Goal: Register for event/course

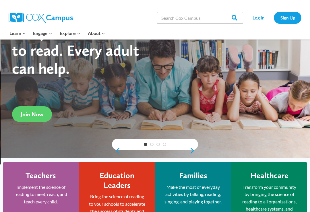
scroll to position [37, 0]
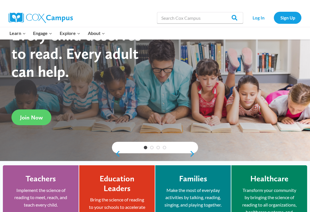
click at [294, 17] on link "Sign Up" at bounding box center [288, 18] width 28 height 12
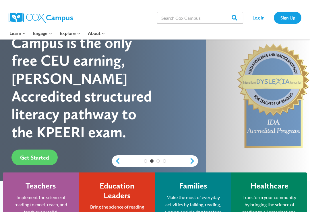
click at [257, 20] on link "Log In" at bounding box center [258, 18] width 25 height 12
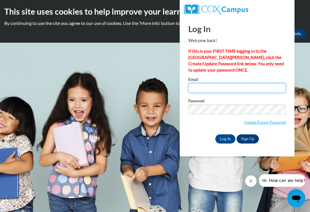
click at [253, 90] on input "Email" at bounding box center [237, 88] width 98 height 10
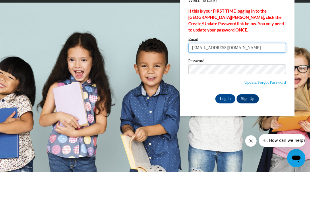
type input "osirisventura2020@outlook.com"
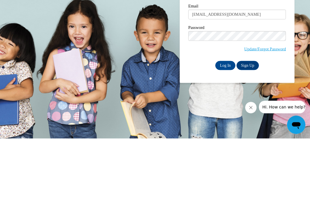
click at [232, 135] on input "Log In" at bounding box center [225, 139] width 20 height 9
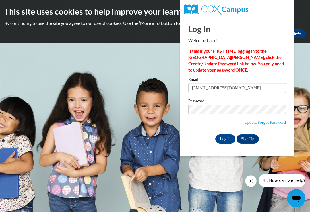
click at [222, 137] on input "Log In" at bounding box center [225, 139] width 20 height 9
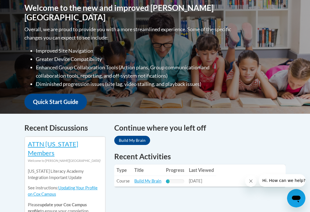
scroll to position [141, 0]
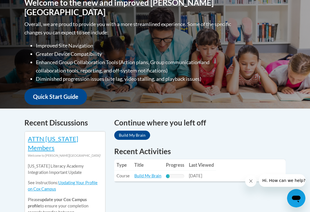
click at [165, 176] on td "Progress: 20% Complete" at bounding box center [175, 176] width 23 height 11
click at [160, 176] on link "Build My Brain" at bounding box center [147, 176] width 27 height 5
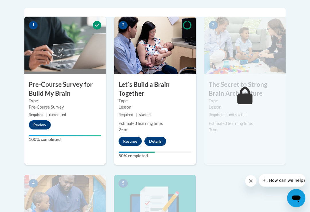
scroll to position [201, 0]
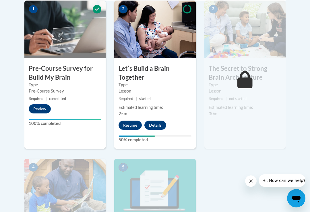
click at [133, 124] on button "Resume" at bounding box center [129, 125] width 23 height 9
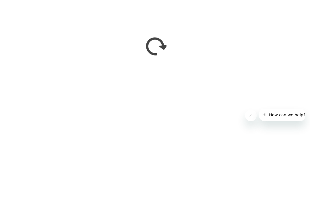
scroll to position [407, 0]
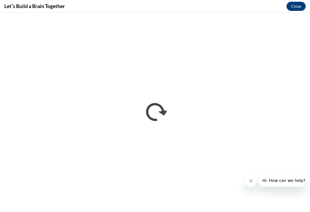
click at [298, 9] on button "Close" at bounding box center [295, 6] width 19 height 9
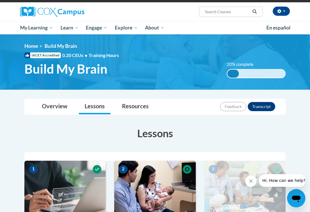
scroll to position [0, 0]
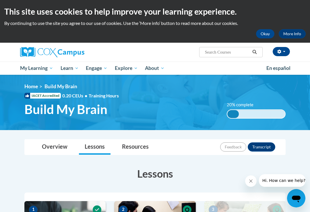
click at [266, 145] on button "Transcript" at bounding box center [262, 147] width 28 height 9
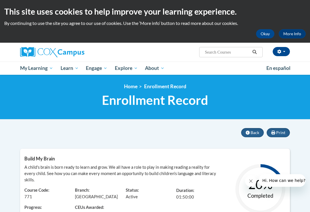
click at [282, 68] on span "En español" at bounding box center [278, 68] width 24 height 6
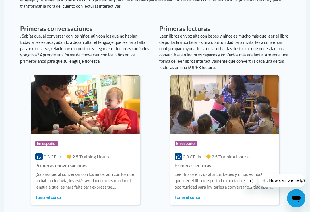
scroll to position [399, 0]
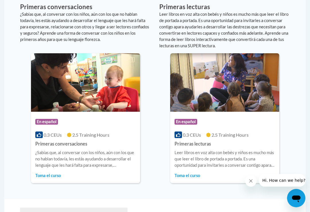
click at [125, 100] on img at bounding box center [85, 83] width 109 height 59
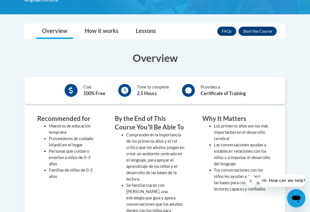
scroll to position [142, 0]
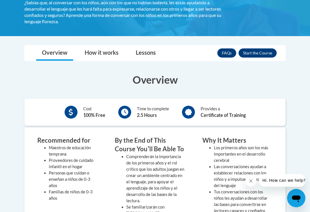
click at [268, 56] on button "Enroll" at bounding box center [257, 53] width 38 height 9
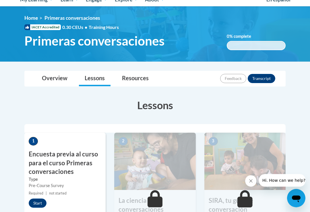
scroll to position [42, 0]
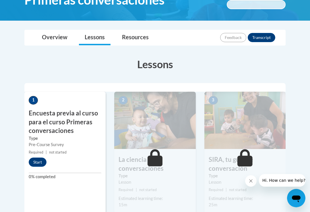
click at [34, 160] on button "Start" at bounding box center [38, 162] width 18 height 9
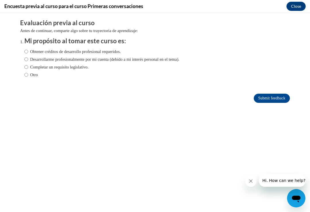
scroll to position [0, 0]
click at [26, 52] on input "Obtener créditos de desarrollo profesional requeridos." at bounding box center [26, 51] width 4 height 6
radio input "true"
click at [280, 99] on input "Submit feedback" at bounding box center [272, 98] width 36 height 9
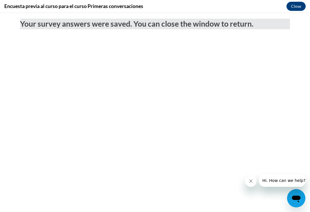
click at [295, 5] on button "Close" at bounding box center [295, 6] width 19 height 9
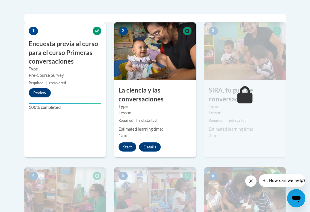
scroll to position [184, 0]
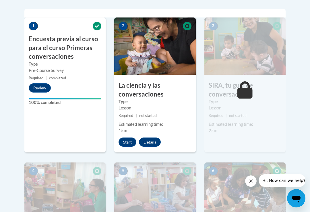
click at [131, 144] on button "Start" at bounding box center [127, 142] width 18 height 9
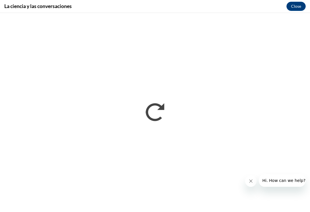
scroll to position [0, 0]
